Goal: Task Accomplishment & Management: Use online tool/utility

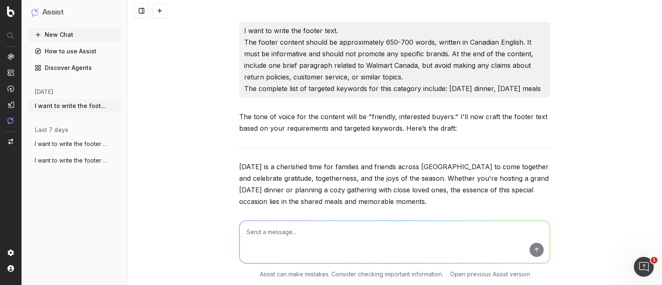
scroll to position [28043, 0]
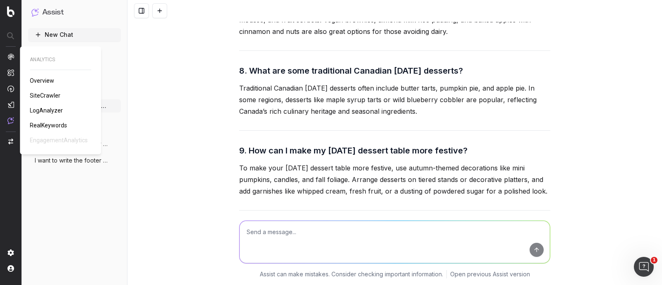
click at [42, 96] on span "SiteCrawler" at bounding box center [45, 95] width 31 height 7
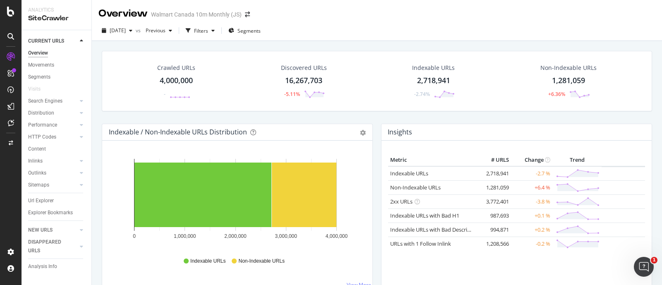
click at [43, 200] on div "Url Explorer" at bounding box center [41, 201] width 26 height 9
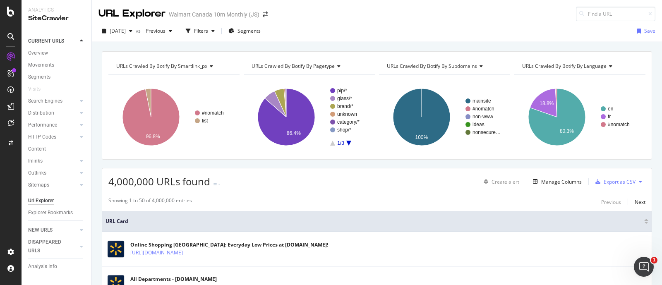
click at [208, 34] on div "Filters" at bounding box center [201, 30] width 14 height 7
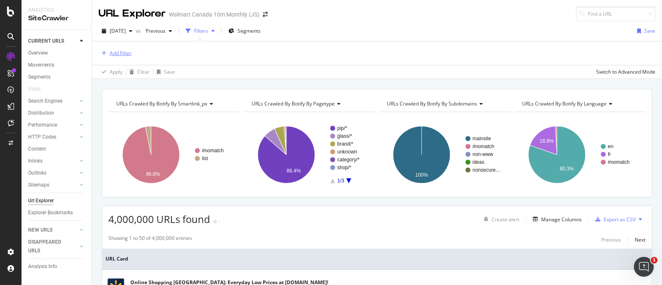
click at [118, 54] on div "Add Filter" at bounding box center [121, 53] width 22 height 7
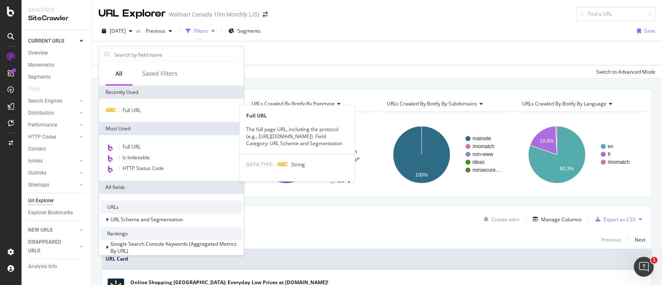
click at [128, 110] on span "Full URL" at bounding box center [132, 110] width 18 height 7
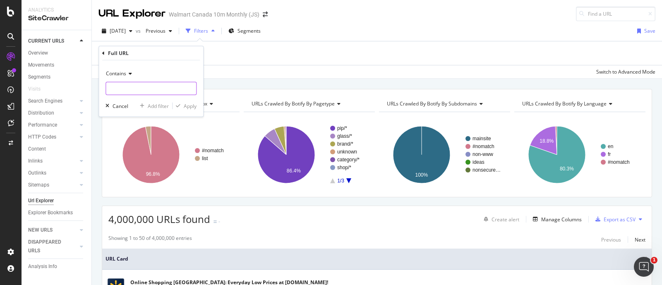
click at [124, 89] on input "text" at bounding box center [151, 88] width 90 height 13
paste input "/10019_6000194327357_6000195505355"
type input "/10019_6000194327357_6000195505355"
click at [190, 104] on div "Apply" at bounding box center [190, 105] width 13 height 7
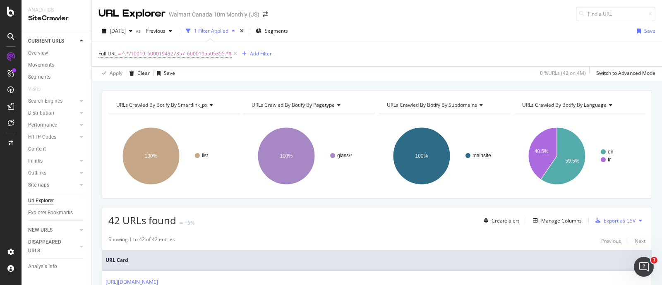
click at [187, 55] on span "^.*/10019_6000194327357_6000195505355.*$" at bounding box center [177, 54] width 110 height 12
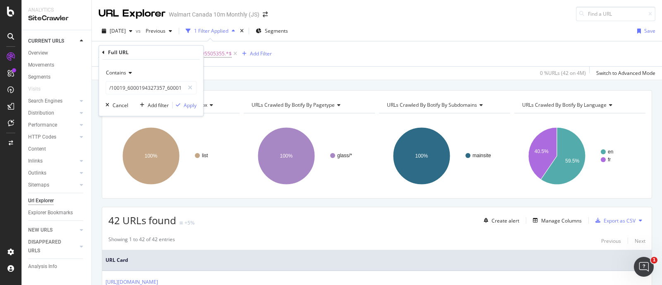
click at [190, 90] on icon at bounding box center [190, 88] width 5 height 6
click at [176, 89] on input "text" at bounding box center [151, 87] width 90 height 13
paste input "/10019_6000194327359_6000198840554"
type input "/10019_6000194327359_6000198840554"
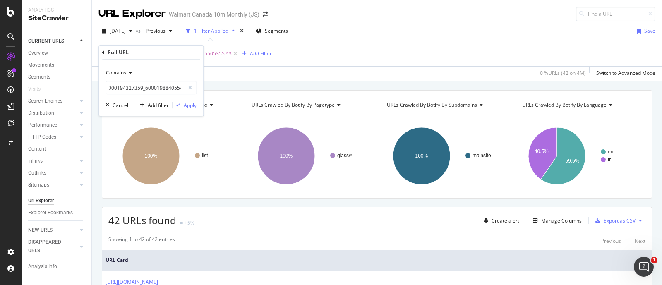
scroll to position [0, 0]
click at [189, 106] on div "Apply" at bounding box center [190, 105] width 13 height 7
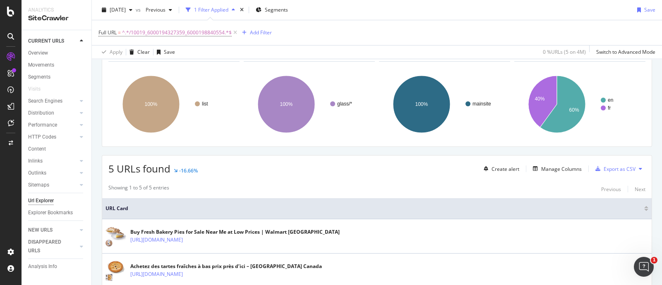
scroll to position [51, 0]
click at [252, 30] on div "Add Filter" at bounding box center [261, 32] width 22 height 7
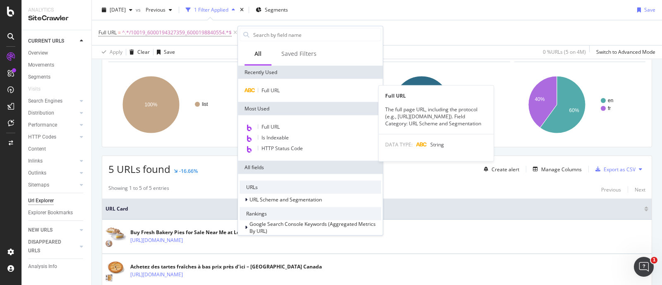
click at [280, 93] on div "Full URL" at bounding box center [311, 91] width 142 height 10
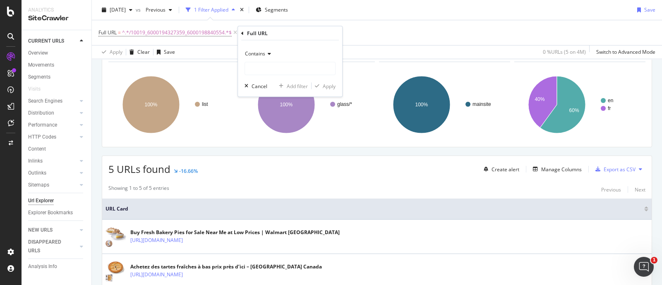
click at [267, 54] on icon at bounding box center [268, 53] width 6 height 5
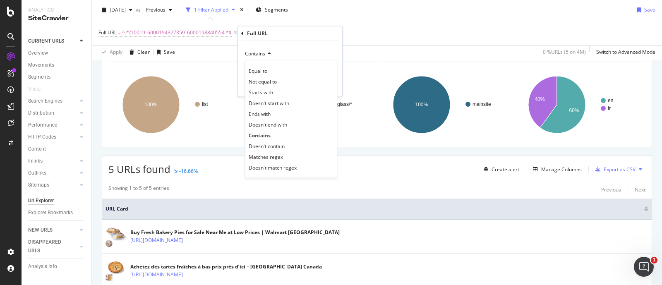
click at [274, 147] on span "Doesn't contain" at bounding box center [267, 145] width 36 height 7
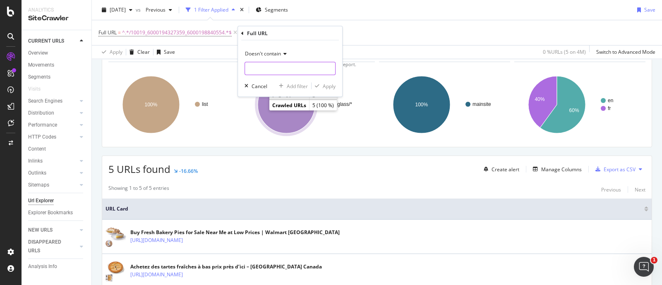
click at [262, 66] on input "text" at bounding box center [290, 68] width 90 height 13
type input "?"
click at [328, 86] on div "Apply" at bounding box center [329, 85] width 13 height 7
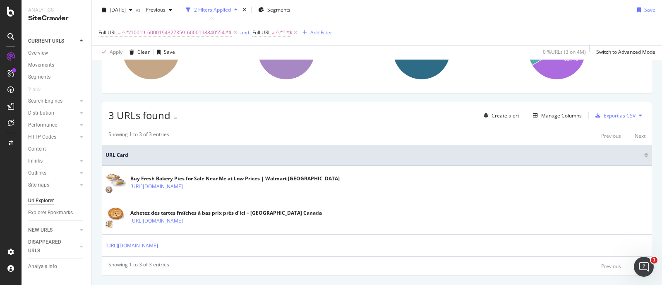
scroll to position [124, 0]
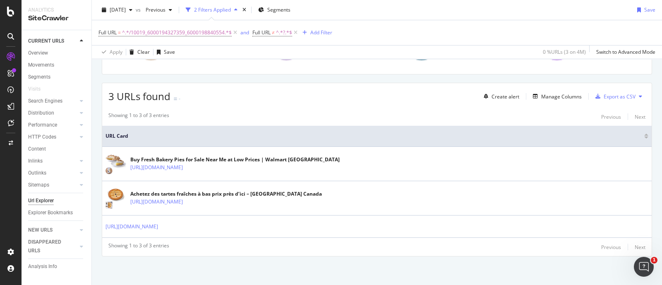
click at [187, 250] on div "Showing 1 to 3 of 3 entries Previous Next" at bounding box center [377, 247] width 550 height 10
click at [130, 245] on div "Showing 1 to 3 of 3 entries" at bounding box center [138, 247] width 61 height 10
click at [163, 264] on div "URLs Crawled By Botify By smartlink_px Chart (by Value) Table Expand Export as …" at bounding box center [377, 126] width 570 height 320
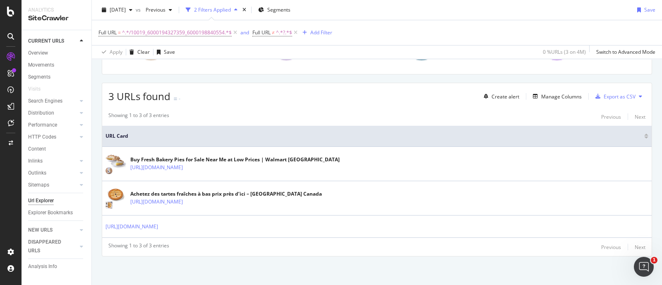
click at [166, 226] on icon at bounding box center [163, 226] width 5 height 5
click at [191, 201] on icon at bounding box center [188, 202] width 5 height 5
